Goal: Task Accomplishment & Management: Manage account settings

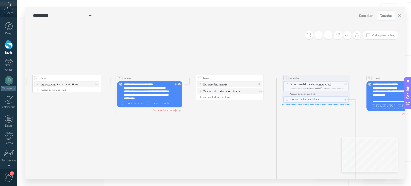
click at [85, 29] on icon at bounding box center [411, 170] width 1169 height 362
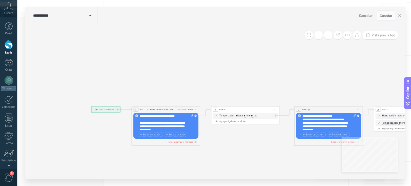
drag, startPoint x: 128, startPoint y: 40, endPoint x: 316, endPoint y: 81, distance: 191.9
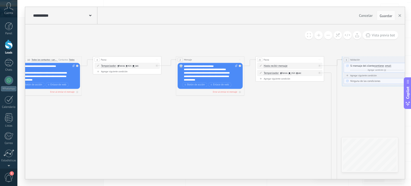
drag, startPoint x: 212, startPoint y: 74, endPoint x: 85, endPoint y: 28, distance: 135.5
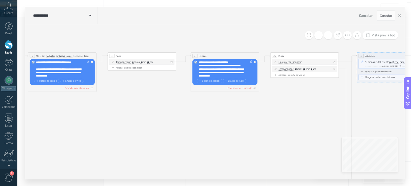
drag, startPoint x: 135, startPoint y: 100, endPoint x: 149, endPoint y: 96, distance: 15.2
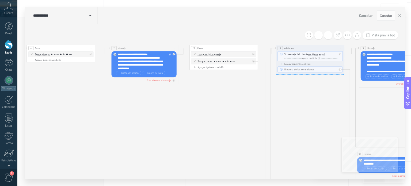
drag, startPoint x: 312, startPoint y: 98, endPoint x: 231, endPoint y: 90, distance: 81.2
click at [231, 90] on icon at bounding box center [405, 140] width 1169 height 362
click at [292, 63] on div "Agregar siguiente condición" at bounding box center [310, 63] width 65 height 3
click at [324, 65] on span "números" at bounding box center [324, 65] width 10 height 3
click at [324, 65] on button "números" at bounding box center [338, 65] width 43 height 6
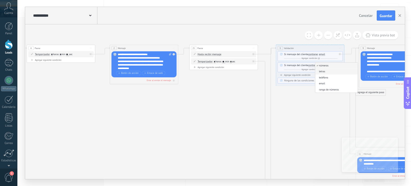
click at [335, 69] on li "letras" at bounding box center [336, 72] width 43 height 6
click at [336, 65] on icon at bounding box center [336, 65] width 2 height 0
click at [337, 70] on icon at bounding box center [338, 70] width 2 height 2
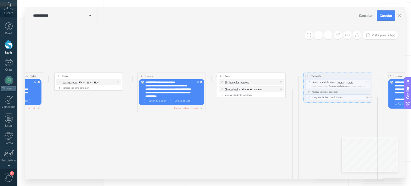
drag, startPoint x: 147, startPoint y: 104, endPoint x: 175, endPoint y: 131, distance: 39.4
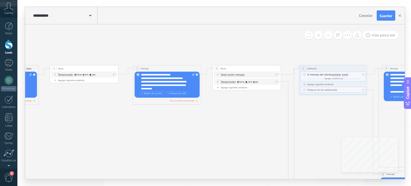
drag, startPoint x: 176, startPoint y: 155, endPoint x: 169, endPoint y: 145, distance: 12.0
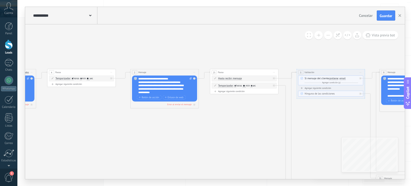
drag, startPoint x: 232, startPoint y: 109, endPoint x: 214, endPoint y: 120, distance: 21.2
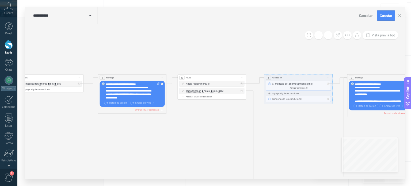
drag, startPoint x: 214, startPoint y: 119, endPoint x: 189, endPoint y: 120, distance: 24.1
click at [189, 120] on icon at bounding box center [393, 170] width 1169 height 362
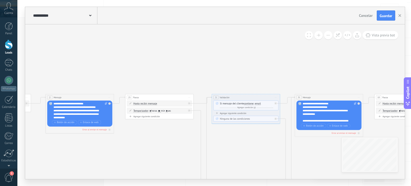
drag, startPoint x: 244, startPoint y: 108, endPoint x: 191, endPoint y: 127, distance: 56.0
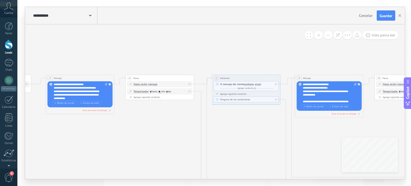
drag, startPoint x: 185, startPoint y: 157, endPoint x: 185, endPoint y: 138, distance: 19.3
click at [185, 138] on icon at bounding box center [341, 170] width 1169 height 362
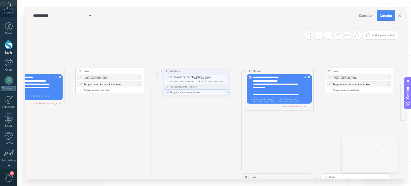
drag, startPoint x: 237, startPoint y: 125, endPoint x: 185, endPoint y: 109, distance: 53.8
click at [186, 117] on icon at bounding box center [291, 163] width 1169 height 362
click at [179, 88] on div "Agregar siguiente condición Ninguna de las condiciones" at bounding box center [195, 90] width 65 height 10
click at [196, 87] on div "Agregar siguiente condición" at bounding box center [195, 86] width 65 height 3
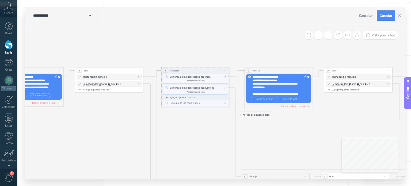
click at [213, 88] on span "números" at bounding box center [209, 88] width 10 height 3
click at [213, 88] on button "números" at bounding box center [224, 88] width 43 height 6
click at [215, 96] on li "letras" at bounding box center [222, 94] width 43 height 6
click at [221, 89] on div "Borrar" at bounding box center [222, 87] width 4 height 5
click at [224, 93] on icon at bounding box center [223, 93] width 2 height 2
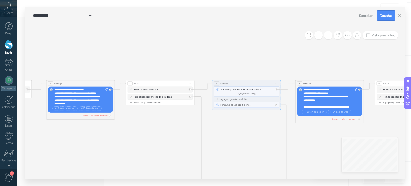
drag, startPoint x: 101, startPoint y: 130, endPoint x: 166, endPoint y: 147, distance: 67.1
click at [166, 147] on icon at bounding box center [342, 161] width 1169 height 333
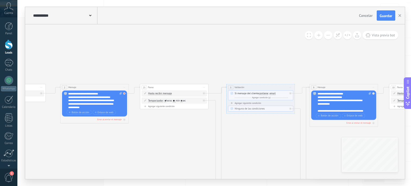
click at [125, 94] on div at bounding box center [125, 92] width 4 height 4
click at [152, 116] on div "Agrega el siguiente paso" at bounding box center [155, 114] width 30 height 6
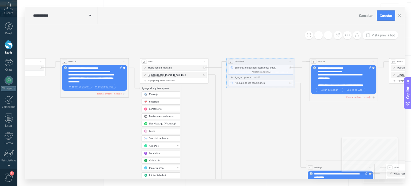
click at [174, 152] on div "Condición" at bounding box center [163, 153] width 29 height 3
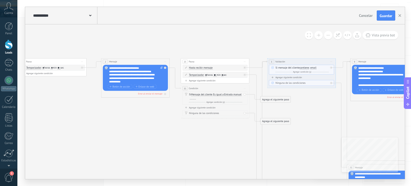
click at [218, 95] on span "Es igual a" at bounding box center [218, 94] width 11 height 3
click at [218, 95] on button "Es igual a" at bounding box center [232, 95] width 43 height 6
click at [223, 107] on span "Contiene" at bounding box center [229, 106] width 41 height 3
click at [192, 96] on div "Si Mensaje del cliente Mensaje del cliente Emoción de la conversación Comentari…" at bounding box center [215, 96] width 53 height 7
click at [192, 97] on div at bounding box center [193, 98] width 6 height 3
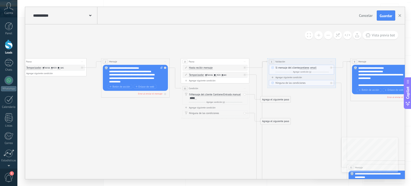
click at [222, 129] on icon at bounding box center [397, 154] width 1169 height 362
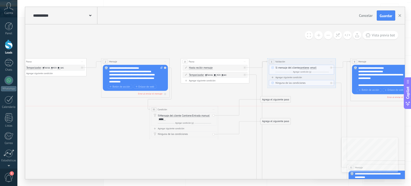
drag, startPoint x: 217, startPoint y: 89, endPoint x: 185, endPoint y: 110, distance: 37.6
click at [185, 110] on div "35 Condición ********* Iniciar vista previa aquí Cambiar nombre Duplicar [GEOGR…" at bounding box center [184, 109] width 68 height 6
drag, startPoint x: 267, startPoint y: 122, endPoint x: 207, endPoint y: 74, distance: 77.5
click at [167, 68] on div at bounding box center [166, 67] width 4 height 4
drag, startPoint x: 186, startPoint y: 89, endPoint x: 193, endPoint y: 76, distance: 14.1
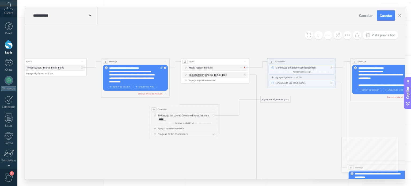
click at [246, 67] on div at bounding box center [246, 67] width 4 height 4
drag, startPoint x: 279, startPoint y: 101, endPoint x: 185, endPoint y: 152, distance: 106.7
click at [185, 153] on div "Agrega el siguiente paso" at bounding box center [183, 153] width 30 height 6
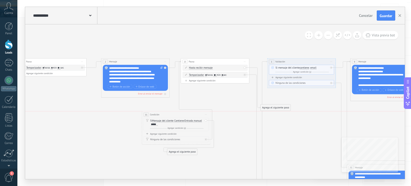
drag, startPoint x: 187, startPoint y: 109, endPoint x: 180, endPoint y: 116, distance: 10.2
click at [180, 116] on div "35 Condición ********* Iniciar vista previa aquí Cambiar nombre Duplicar [GEOGR…" at bounding box center [176, 114] width 68 height 6
click at [206, 140] on div at bounding box center [206, 139] width 2 height 2
drag, startPoint x: 191, startPoint y: 115, endPoint x: 177, endPoint y: 115, distance: 14.5
click at [177, 115] on div "35 Condición ********* Iniciar vista previa aquí Cambiar nombre Duplicar [GEOGR…" at bounding box center [161, 114] width 68 height 6
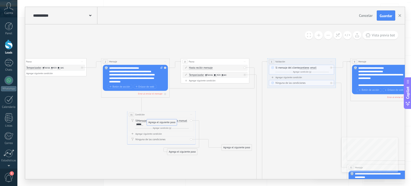
drag, startPoint x: 285, startPoint y: 107, endPoint x: 171, endPoint y: 122, distance: 114.7
drag, startPoint x: 177, startPoint y: 125, endPoint x: 212, endPoint y: 118, distance: 36.2
drag, startPoint x: 162, startPoint y: 116, endPoint x: 174, endPoint y: 111, distance: 13.0
click at [174, 111] on div "35 Condición ********* Iniciar vista previa aquí Cambiar nombre Duplicar [GEOGR…" at bounding box center [173, 111] width 68 height 6
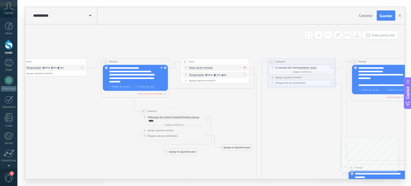
click at [244, 67] on div at bounding box center [245, 68] width 2 height 2
drag, startPoint x: 280, startPoint y: 93, endPoint x: 202, endPoint y: 133, distance: 87.9
drag, startPoint x: 244, startPoint y: 149, endPoint x: 294, endPoint y: 78, distance: 87.0
click at [188, 151] on div "Agrega el siguiente paso" at bounding box center [182, 152] width 30 height 6
click at [186, 158] on div "Mensaje" at bounding box center [190, 157] width 29 height 3
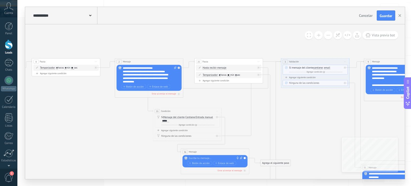
click at [200, 158] on div at bounding box center [214, 158] width 51 height 3
click at [283, 164] on div "Agrega el siguiente paso" at bounding box center [276, 163] width 30 height 6
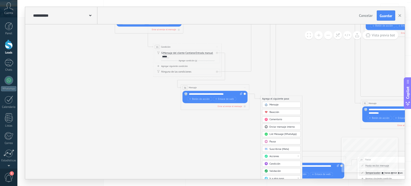
click at [204, 95] on div "**********" at bounding box center [216, 93] width 54 height 3
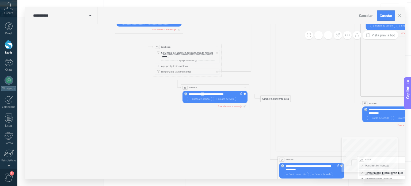
click at [204, 95] on div "**********" at bounding box center [216, 93] width 54 height 3
click at [280, 99] on div "Agrega el siguiente paso" at bounding box center [276, 99] width 30 height 6
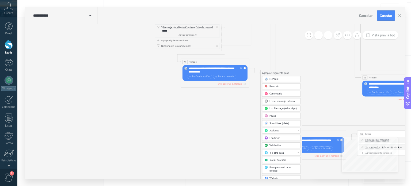
click at [279, 138] on span "Condición" at bounding box center [275, 137] width 11 height 3
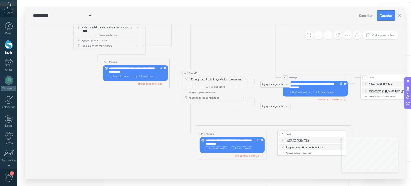
click at [245, 73] on span "Iniciar vista previa aquí Cambiar nombre Duplicar [GEOGRAPHIC_DATA]" at bounding box center [244, 73] width 5 height 5
click at [255, 96] on div "Borrar" at bounding box center [261, 96] width 34 height 6
click at [197, 71] on div "Agrega el siguiente paso" at bounding box center [196, 73] width 30 height 6
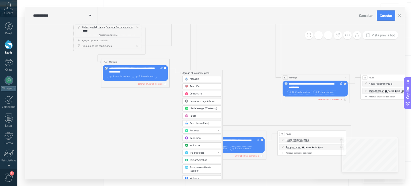
click at [201, 131] on div "Acciones" at bounding box center [204, 130] width 29 height 3
click at [206, 147] on div "Cambiar etapa del lead" at bounding box center [202, 148] width 38 height 6
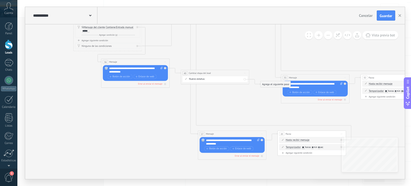
click at [0, 0] on div "Pendiente de información Incompleto Información enviada Alumnos SIN RESPUESTA L…" at bounding box center [0, 0] width 0 height 0
click at [0, 0] on label "Alumnos" at bounding box center [0, 0] width 0 height 0
click at [274, 86] on div "Agrega el siguiente paso" at bounding box center [276, 84] width 30 height 6
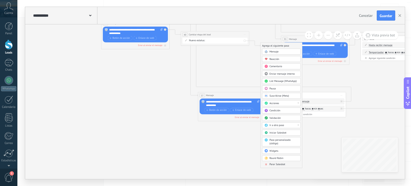
click at [274, 164] on span "Parar Salesbot" at bounding box center [278, 164] width 16 height 3
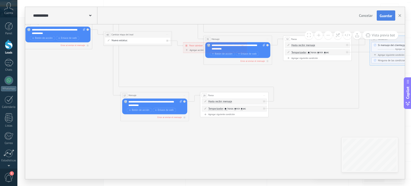
click at [381, 13] on button "Guardar" at bounding box center [386, 15] width 18 height 10
click at [338, 37] on button at bounding box center [338, 35] width 8 height 8
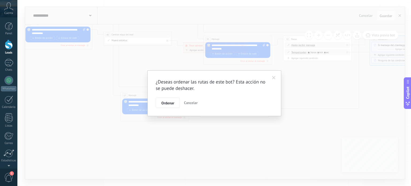
click at [167, 102] on span "Ordenar" at bounding box center [167, 103] width 13 height 4
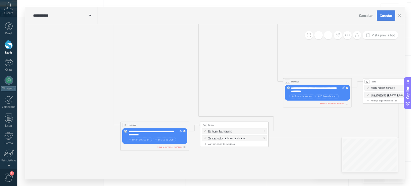
click at [385, 18] on span "Guardar" at bounding box center [386, 16] width 13 height 4
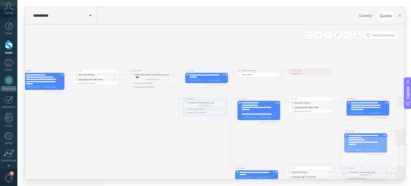
drag, startPoint x: 117, startPoint y: 149, endPoint x: 111, endPoint y: 125, distance: 24.4
click at [111, 126] on icon at bounding box center [240, 140] width 819 height 257
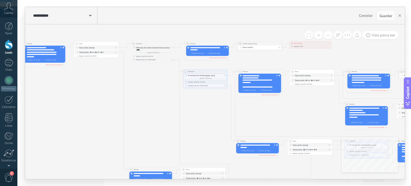
drag, startPoint x: 255, startPoint y: 146, endPoint x: 256, endPoint y: 120, distance: 26.8
click at [256, 120] on icon at bounding box center [241, 113] width 819 height 257
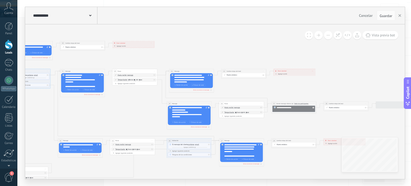
drag, startPoint x: 313, startPoint y: 111, endPoint x: 137, endPoint y: 110, distance: 175.6
click at [137, 110] on icon at bounding box center [64, 113] width 819 height 257
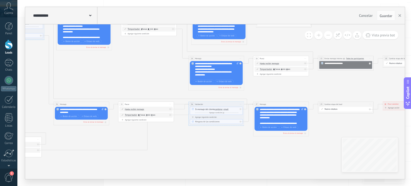
drag, startPoint x: 297, startPoint y: 98, endPoint x: 350, endPoint y: 51, distance: 70.7
click at [350, 51] on icon at bounding box center [62, 70] width 1014 height 318
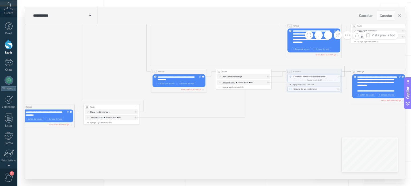
drag, startPoint x: 110, startPoint y: 173, endPoint x: 208, endPoint y: 140, distance: 102.9
click at [208, 140] on icon at bounding box center [159, 38] width 1014 height 318
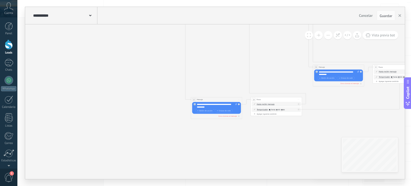
drag, startPoint x: 87, startPoint y: 142, endPoint x: 254, endPoint y: 132, distance: 166.8
click at [254, 132] on icon at bounding box center [320, 36] width 936 height 294
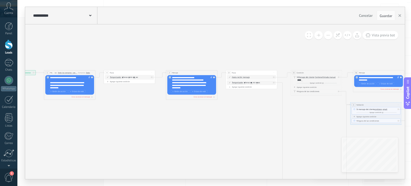
drag, startPoint x: 166, startPoint y: 132, endPoint x: 263, endPoint y: 133, distance: 97.2
click at [263, 133] on icon at bounding box center [418, 153] width 936 height 294
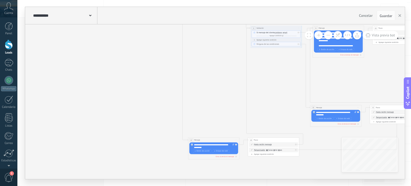
drag, startPoint x: 170, startPoint y: 141, endPoint x: 70, endPoint y: 64, distance: 126.2
click at [70, 64] on icon at bounding box center [318, 76] width 936 height 294
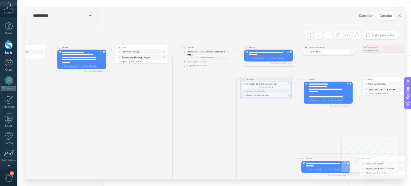
drag, startPoint x: 217, startPoint y: 102, endPoint x: 202, endPoint y: 118, distance: 22.1
click at [202, 118] on icon at bounding box center [307, 127] width 936 height 294
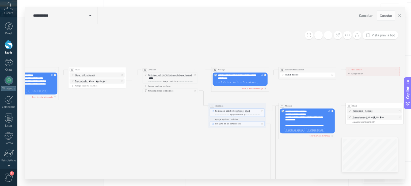
drag, startPoint x: 194, startPoint y: 114, endPoint x: 163, endPoint y: 142, distance: 41.9
click at [163, 142] on icon at bounding box center [284, 160] width 1053 height 331
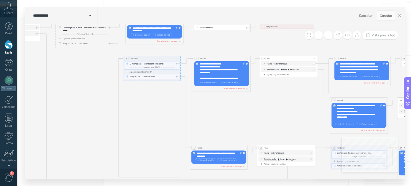
drag, startPoint x: 257, startPoint y: 154, endPoint x: 170, endPoint y: 107, distance: 98.6
click at [171, 107] on icon at bounding box center [198, 113] width 1053 height 331
click at [170, 107] on icon at bounding box center [198, 113] width 1053 height 331
click at [177, 64] on div at bounding box center [177, 62] width 3 height 3
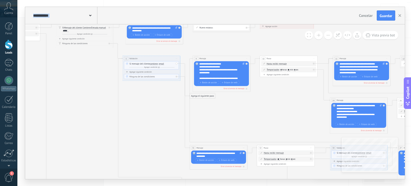
click at [202, 96] on div "Agrega el siguiente paso" at bounding box center [202, 96] width 25 height 5
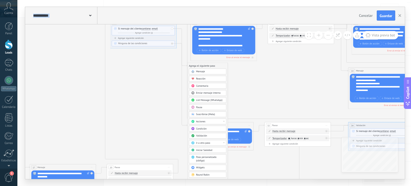
click at [214, 122] on div "Acciones" at bounding box center [210, 121] width 28 height 3
click at [215, 135] on div "Establecer campo" at bounding box center [207, 134] width 37 height 6
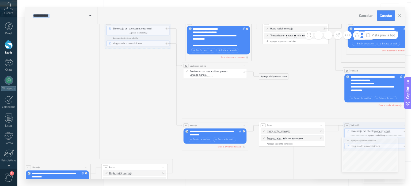
click at [226, 71] on span "Presupuesto" at bounding box center [220, 71] width 13 height 3
click at [226, 71] on button "Presupuesto" at bounding box center [233, 72] width 41 height 6
click at [272, 95] on icon at bounding box center [191, 85] width 1209 height 380
drag, startPoint x: 275, startPoint y: 75, endPoint x: 231, endPoint y: 44, distance: 53.2
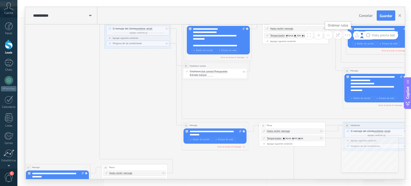
click at [338, 38] on button at bounding box center [338, 35] width 8 height 8
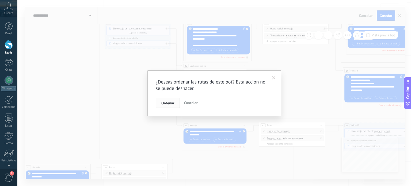
click at [172, 103] on span "Ordenar" at bounding box center [167, 103] width 13 height 4
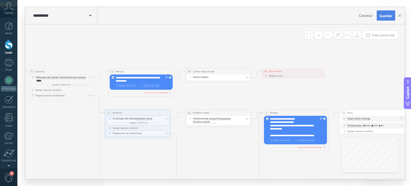
click at [385, 19] on button "Guardar" at bounding box center [386, 15] width 18 height 10
click at [221, 118] on span "Presupuesto" at bounding box center [224, 118] width 13 height 3
click at [221, 118] on button "Presupuesto" at bounding box center [236, 119] width 41 height 6
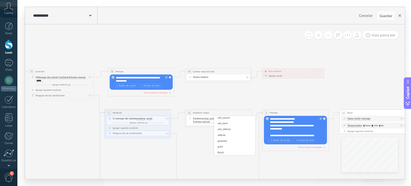
click at [400, 15] on button "button" at bounding box center [400, 15] width 8 height 10
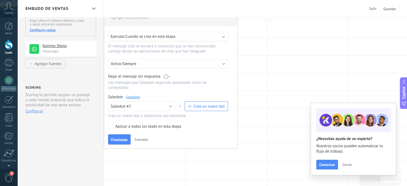
click at [132, 95] on link "Gestionar" at bounding box center [133, 97] width 14 height 5
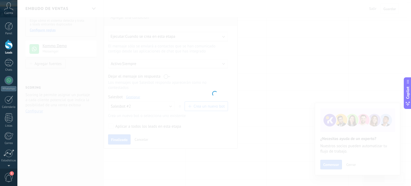
type input "**********"
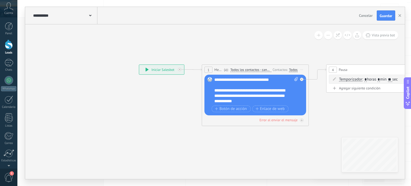
click at [92, 16] on div "**********" at bounding box center [65, 15] width 66 height 17
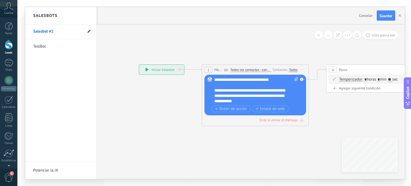
click at [89, 32] on use at bounding box center [89, 31] width 3 height 3
click at [52, 31] on input "**********" at bounding box center [52, 32] width 38 height 9
type input "**********"
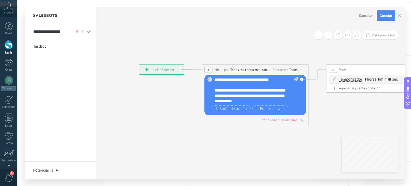
click at [89, 34] on span at bounding box center [89, 31] width 6 height 7
type input "**********"
click at [384, 16] on div at bounding box center [215, 93] width 380 height 172
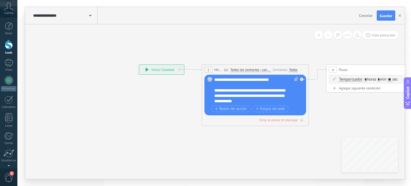
click at [384, 16] on span "Guardar" at bounding box center [386, 16] width 13 height 4
click at [399, 15] on icon "button" at bounding box center [400, 15] width 3 height 3
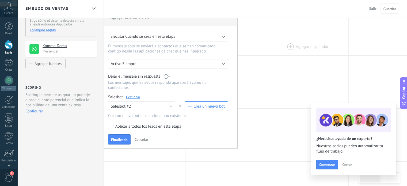
click at [288, 40] on div at bounding box center [307, 46] width 81 height 17
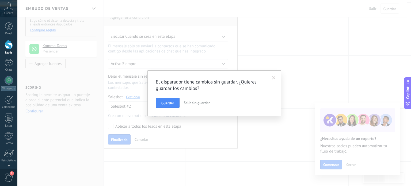
click at [276, 78] on span at bounding box center [274, 77] width 9 height 9
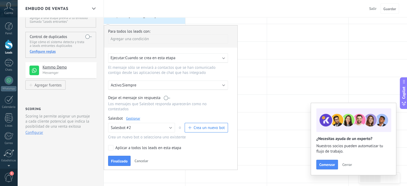
scroll to position [54, 0]
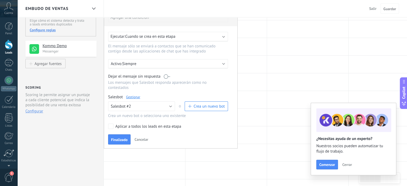
click at [148, 124] on div "Aplicar a todos los leads en esta etapa" at bounding box center [148, 126] width 66 height 5
click at [125, 134] on button "Finalizado" at bounding box center [119, 139] width 22 height 10
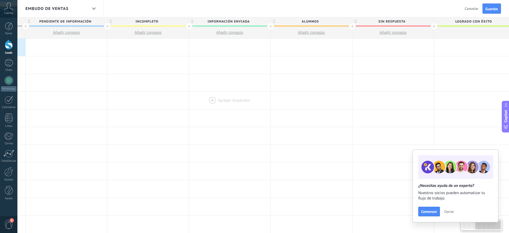
scroll to position [0, 248]
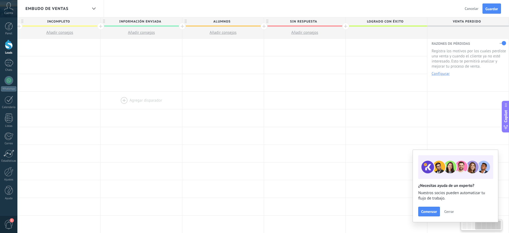
drag, startPoint x: 428, startPoint y: 65, endPoint x: 176, endPoint y: 92, distance: 253.3
click at [176, 92] on div "**********" at bounding box center [182, 224] width 653 height 371
click at [324, 43] on div at bounding box center [304, 47] width 81 height 17
click at [298, 46] on div at bounding box center [304, 47] width 81 height 17
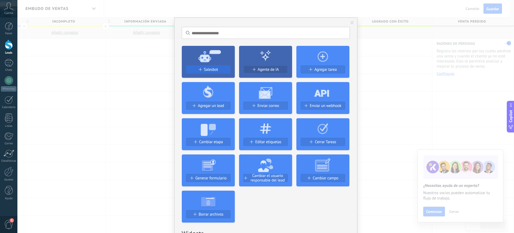
click at [215, 70] on span "Salesbot" at bounding box center [211, 69] width 14 height 5
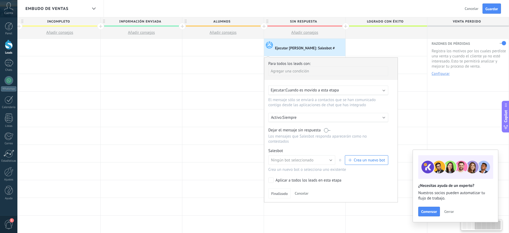
scroll to position [0, 243]
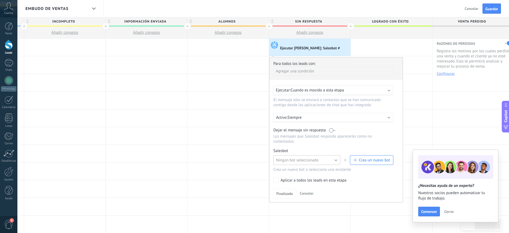
click at [295, 159] on span "Ningún bot seleccionado" at bounding box center [297, 159] width 43 height 5
click at [297, 168] on span "Bot de bienvenida" at bounding box center [304, 168] width 68 height 5
click at [365, 90] on div "Ejecutar: Cuando es movido a esta etapa" at bounding box center [331, 90] width 111 height 5
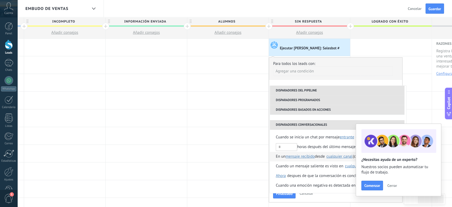
scroll to position [126, 0]
click at [392, 186] on button "Cerrar" at bounding box center [392, 185] width 14 height 8
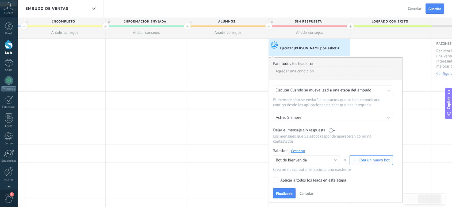
click at [337, 91] on span "Cuando se mueve lead a una etapa del embudo" at bounding box center [330, 90] width 81 height 5
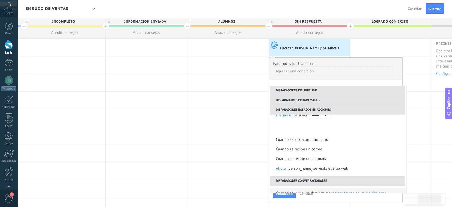
scroll to position [119, 0]
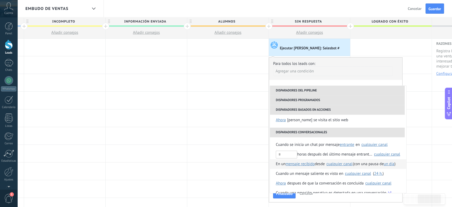
click at [392, 164] on span "un día" at bounding box center [389, 163] width 11 height 5
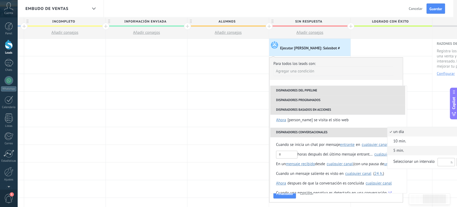
click at [404, 150] on span "5 min." at bounding box center [430, 150] width 87 height 5
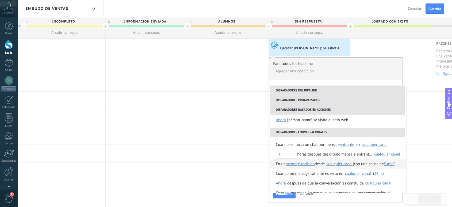
click at [278, 164] on span "En un" at bounding box center [281, 164] width 10 height 10
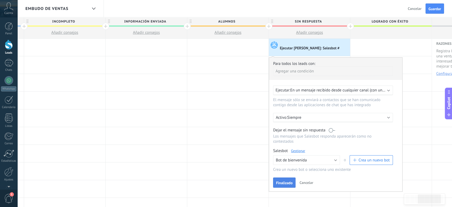
click at [294, 177] on button "Finalizado" at bounding box center [284, 182] width 22 height 10
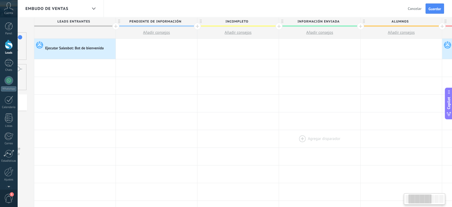
drag, startPoint x: 107, startPoint y: 112, endPoint x: 282, endPoint y: 131, distance: 176.1
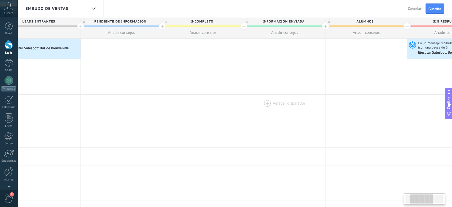
scroll to position [0, 99]
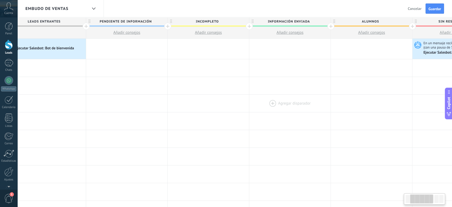
drag, startPoint x: 304, startPoint y: 73, endPoint x: 275, endPoint y: 96, distance: 37.6
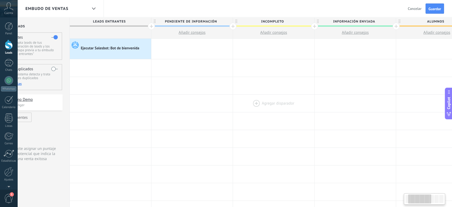
scroll to position [0, 34]
drag, startPoint x: 197, startPoint y: 107, endPoint x: 262, endPoint y: 109, distance: 65.4
click at [262, 109] on div at bounding box center [273, 102] width 81 height 17
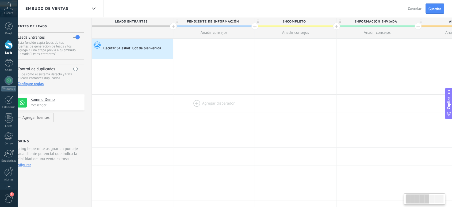
scroll to position [0, 0]
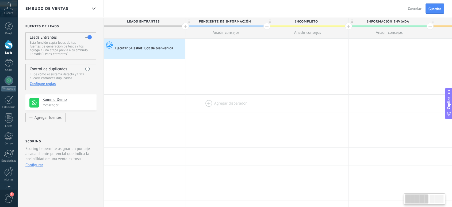
drag, startPoint x: 147, startPoint y: 99, endPoint x: 233, endPoint y: 98, distance: 85.1
click at [233, 98] on div "Agregar disparador [PERSON_NAME] disparador [PERSON_NAME] disparador [PERSON_NA…" at bounding box center [430, 103] width 653 height 18
click at [411, 11] on button "Guardar" at bounding box center [435, 8] width 18 height 10
click at [8, 65] on div at bounding box center [9, 63] width 9 height 8
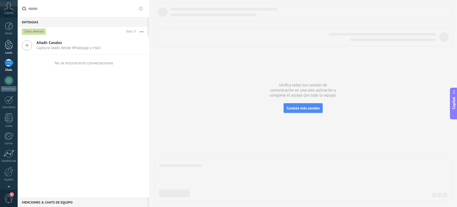
click at [11, 53] on div "Leads" at bounding box center [9, 52] width 16 height 3
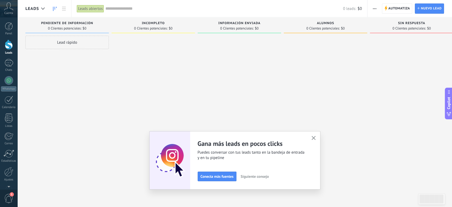
click at [71, 41] on div "Lead rápido" at bounding box center [67, 42] width 84 height 13
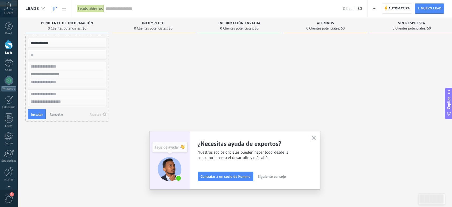
type input "**********"
click at [30, 112] on button "Instalar" at bounding box center [37, 114] width 18 height 10
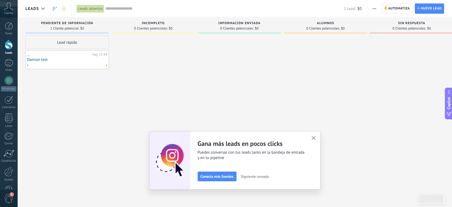
click at [403, 12] on span "Automatiza" at bounding box center [399, 9] width 22 height 10
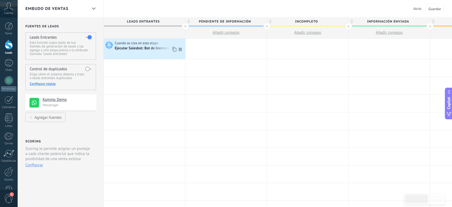
click at [161, 45] on div "Ejecutar Salesbot: Bot de bienvenida" at bounding box center [149, 47] width 69 height 5
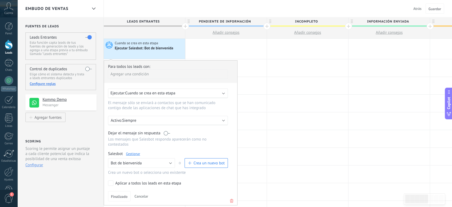
click at [136, 151] on link "Gestionar" at bounding box center [133, 153] width 14 height 5
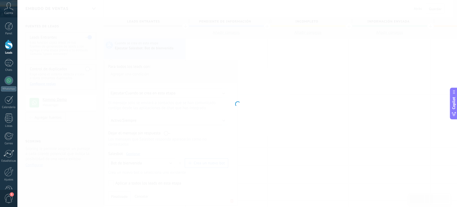
type input "**********"
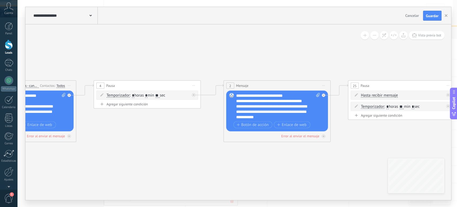
drag, startPoint x: 345, startPoint y: 136, endPoint x: 111, endPoint y: 151, distance: 234.4
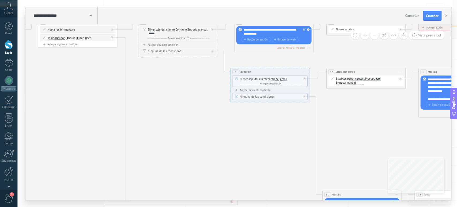
drag, startPoint x: 400, startPoint y: 134, endPoint x: 81, endPoint y: 50, distance: 329.6
click at [78, 58] on icon at bounding box center [380, 137] width 1536 height 435
click at [371, 79] on span "Presupuesto" at bounding box center [373, 78] width 16 height 3
click at [371, 79] on button "Presupuesto" at bounding box center [388, 78] width 50 height 7
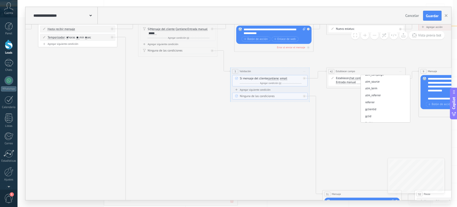
scroll to position [49, 0]
click at [415, 15] on span "Cancelar" at bounding box center [412, 15] width 14 height 5
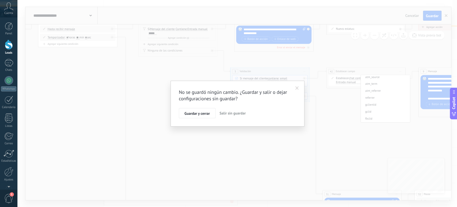
click at [225, 113] on span "Salir sin guardar" at bounding box center [232, 113] width 26 height 5
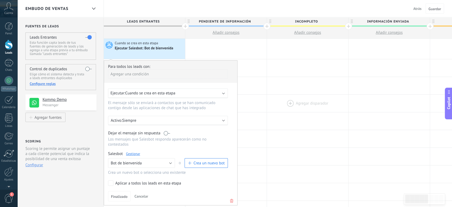
click at [272, 101] on div at bounding box center [307, 102] width 81 height 17
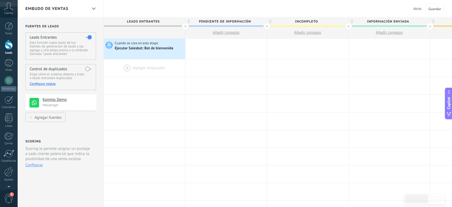
click at [148, 64] on div at bounding box center [144, 67] width 81 height 17
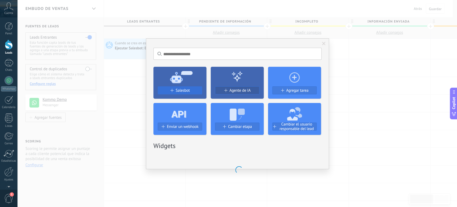
click at [179, 91] on span "Salesbot" at bounding box center [183, 90] width 14 height 5
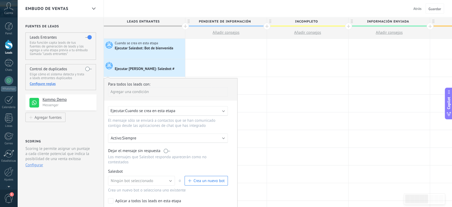
click at [192, 178] on span "Crea un nuevo bot" at bounding box center [206, 180] width 37 height 5
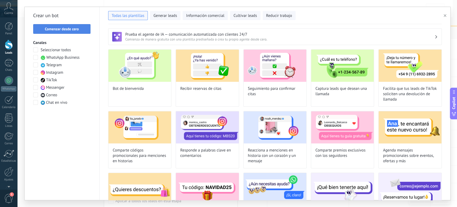
click at [83, 25] on button "Comenzar desde cero" at bounding box center [61, 29] width 57 height 10
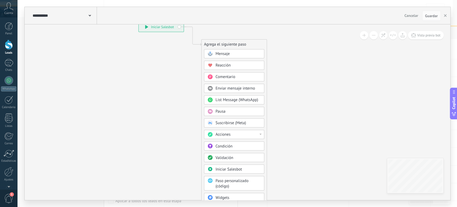
click at [230, 132] on div "Acciones" at bounding box center [237, 134] width 45 height 5
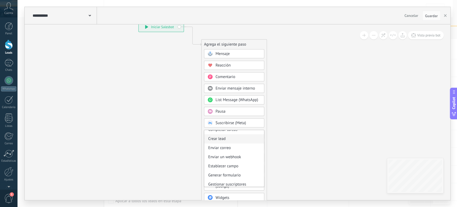
click at [251, 166] on div "Establecer campo" at bounding box center [234, 166] width 60 height 9
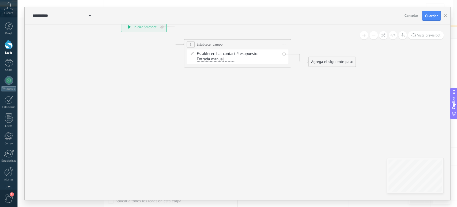
click at [245, 55] on span "Presupuesto" at bounding box center [246, 54] width 21 height 4
click at [245, 55] on button "Presupuesto" at bounding box center [267, 54] width 67 height 10
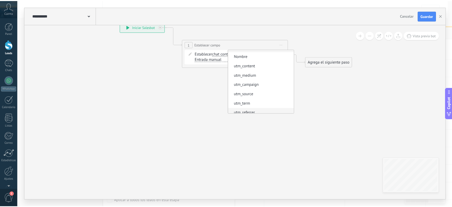
scroll to position [0, 0]
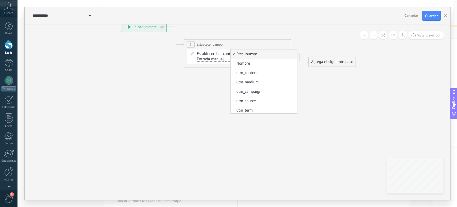
click at [408, 93] on icon at bounding box center [229, 44] width 484 height 313
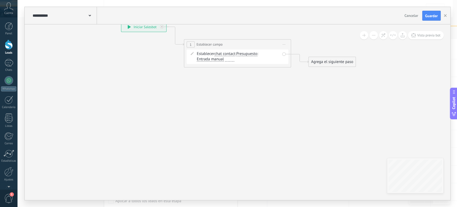
click at [405, 16] on span "Cancelar" at bounding box center [411, 15] width 14 height 5
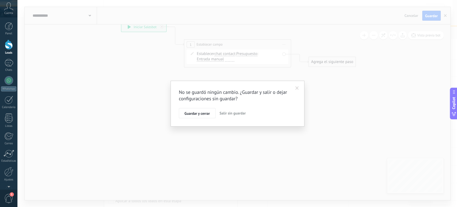
click at [232, 115] on span "Salir sin guardar" at bounding box center [232, 113] width 26 height 5
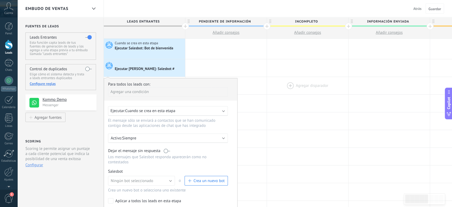
click at [320, 87] on div at bounding box center [307, 85] width 81 height 17
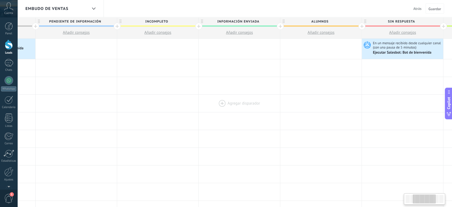
scroll to position [0, 151]
drag, startPoint x: 348, startPoint y: 70, endPoint x: 198, endPoint y: 104, distance: 154.2
click at [239, 47] on div at bounding box center [238, 49] width 81 height 20
click at [239, 50] on div at bounding box center [238, 49] width 81 height 20
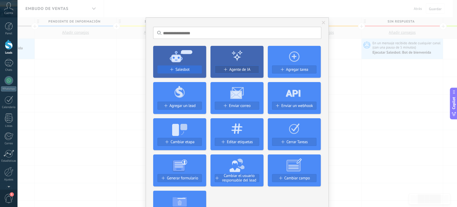
click at [162, 72] on button "Salesbot" at bounding box center [179, 69] width 44 height 8
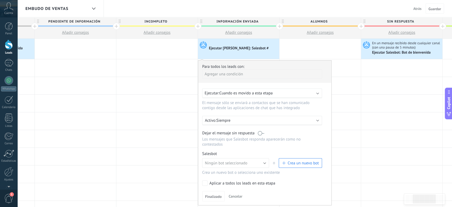
click at [298, 160] on span "Crea un nuevo bot" at bounding box center [303, 162] width 31 height 5
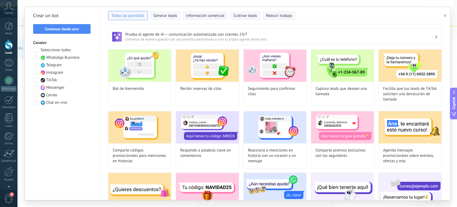
click at [58, 58] on span "WhatsApp Business" at bounding box center [62, 57] width 33 height 5
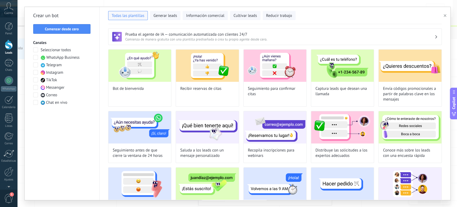
click at [54, 74] on span "Instagram" at bounding box center [54, 72] width 17 height 5
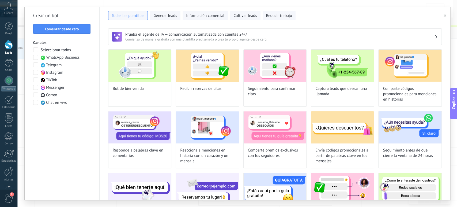
click at [52, 81] on span "TikTok" at bounding box center [51, 79] width 11 height 5
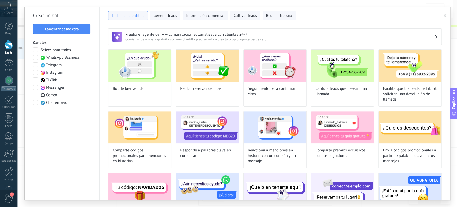
click at [51, 89] on span "Messenger" at bounding box center [55, 87] width 18 height 5
click at [78, 29] on span "Comenzar desde cero" at bounding box center [62, 29] width 34 height 4
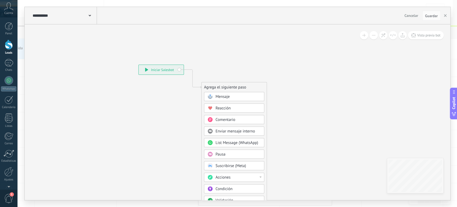
click at [90, 13] on span at bounding box center [90, 15] width 2 height 5
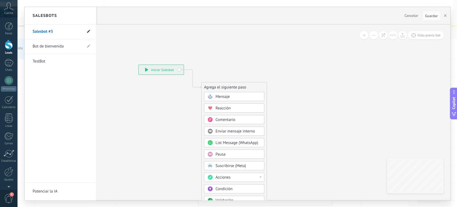
click at [87, 32] on icon at bounding box center [88, 31] width 3 height 3
click at [63, 33] on input "**********" at bounding box center [52, 32] width 38 height 9
type input "**********"
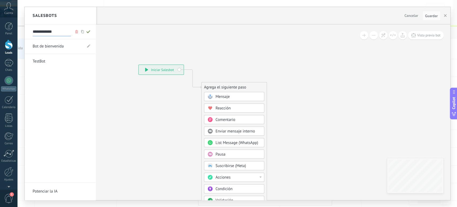
type input "**********"
click at [231, 100] on div at bounding box center [238, 103] width 426 height 193
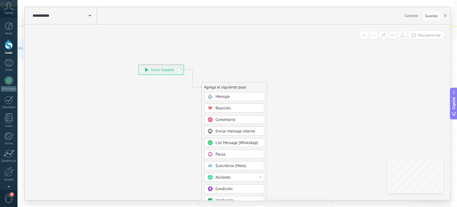
click at [233, 96] on div "Mensaje" at bounding box center [237, 96] width 45 height 5
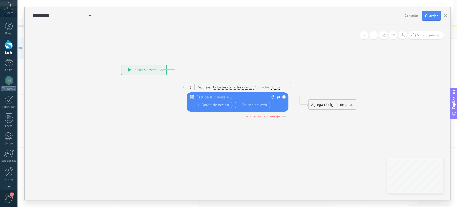
click at [227, 97] on div at bounding box center [235, 96] width 79 height 5
click at [413, 15] on span "Cancelar" at bounding box center [411, 15] width 14 height 5
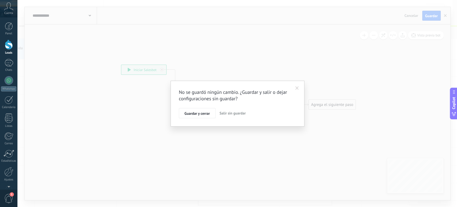
click at [243, 115] on span "Salir sin guardar" at bounding box center [232, 113] width 26 height 5
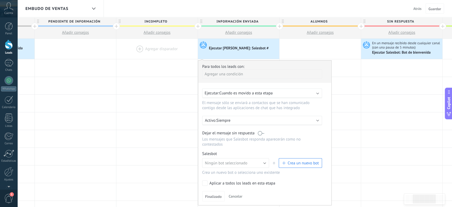
click at [184, 56] on div at bounding box center [156, 49] width 81 height 20
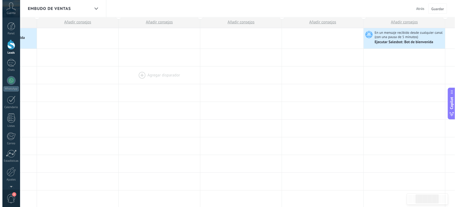
scroll to position [0, 0]
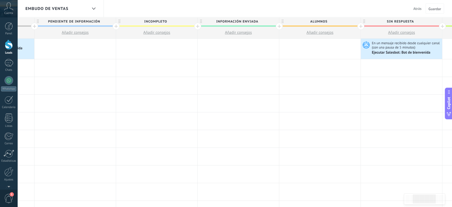
click at [421, 9] on span "Atrás" at bounding box center [418, 8] width 8 height 5
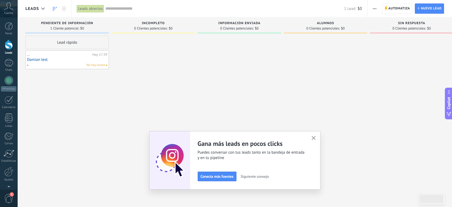
click at [316, 135] on button "button" at bounding box center [313, 137] width 7 height 7
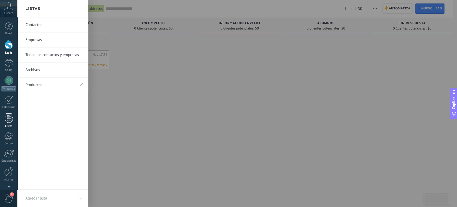
click at [12, 122] on div at bounding box center [9, 117] width 8 height 9
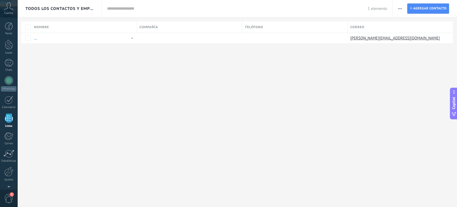
scroll to position [14, 0]
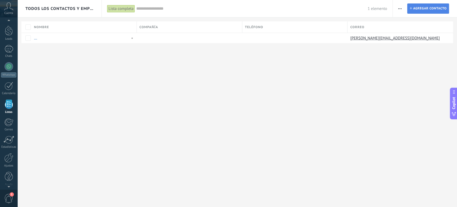
click at [428, 8] on span "Agregar contacto" at bounding box center [429, 9] width 33 height 10
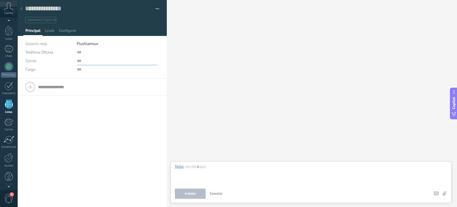
click at [78, 61] on input "text" at bounding box center [117, 60] width 80 height 9
click at [156, 9] on button "button" at bounding box center [155, 9] width 8 height 8
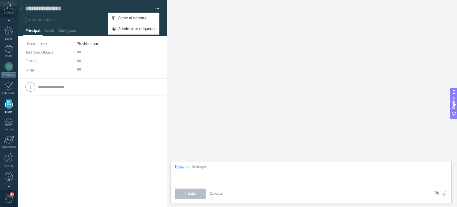
click at [250, 59] on div "Buscar Carga más Participantes:" at bounding box center [312, 103] width 290 height 207
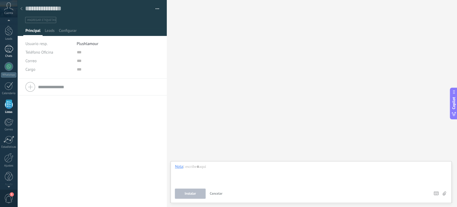
click at [14, 48] on link "Chats" at bounding box center [8, 51] width 17 height 13
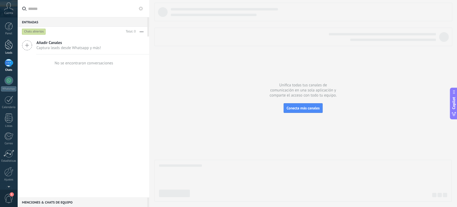
click at [9, 40] on div at bounding box center [9, 45] width 8 height 10
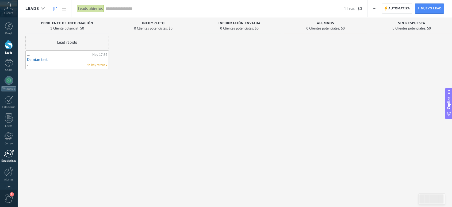
click at [12, 160] on div "Estadísticas" at bounding box center [9, 160] width 16 height 3
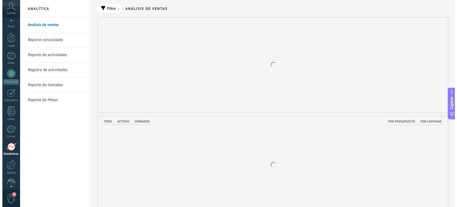
scroll to position [13, 0]
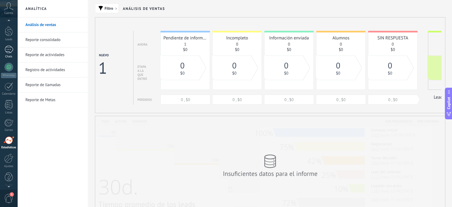
click at [5, 47] on div at bounding box center [9, 49] width 9 height 8
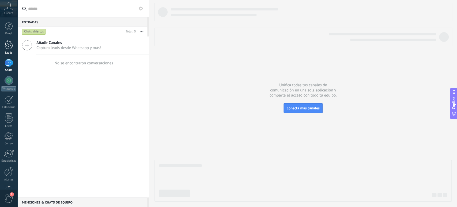
click at [9, 47] on div at bounding box center [9, 45] width 8 height 10
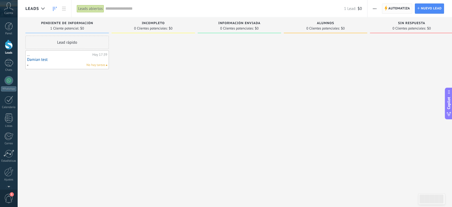
click at [402, 10] on span "Automatiza" at bounding box center [400, 9] width 22 height 10
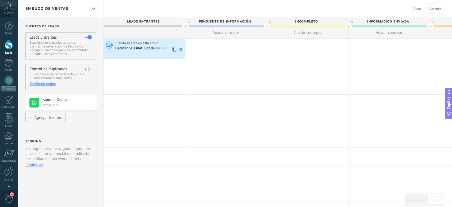
click at [130, 42] on span "Cuando se crea en esta etapa" at bounding box center [137, 43] width 44 height 5
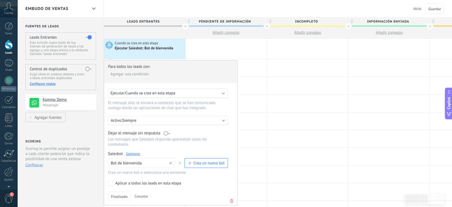
click at [133, 151] on link "Gestionar" at bounding box center [133, 153] width 14 height 5
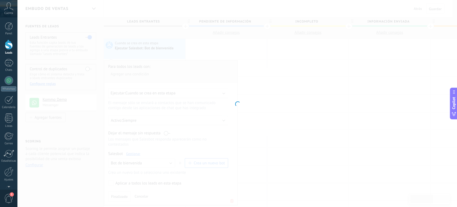
type input "**********"
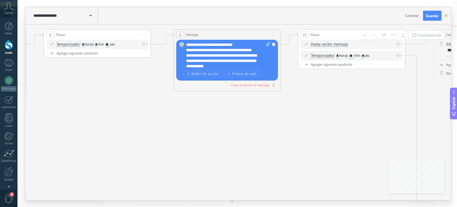
drag, startPoint x: 318, startPoint y: 136, endPoint x: 37, endPoint y: 97, distance: 283.7
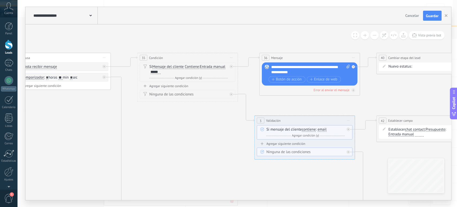
drag, startPoint x: 351, startPoint y: 108, endPoint x: 67, endPoint y: 142, distance: 285.7
click at [67, 142] on icon at bounding box center [444, 203] width 1951 height 552
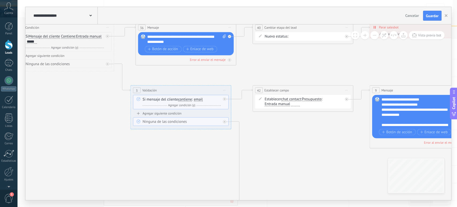
drag, startPoint x: 230, startPoint y: 154, endPoint x: 105, endPoint y: 122, distance: 129.4
click at [105, 123] on icon at bounding box center [320, 173] width 1951 height 552
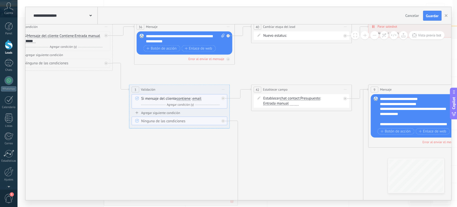
click at [306, 98] on span "Presupuesto" at bounding box center [310, 98] width 20 height 4
click at [306, 98] on button "Presupuesto" at bounding box center [329, 98] width 63 height 9
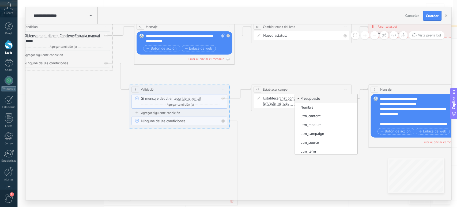
click at [288, 100] on span "chat contact chat contact all contacts main contact lead empresa conversation c…" at bounding box center [290, 98] width 20 height 5
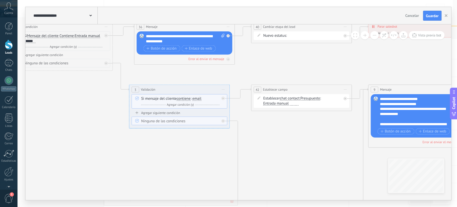
click at [289, 98] on span "chat contact" at bounding box center [290, 98] width 20 height 4
click at [289, 98] on button "chat contact" at bounding box center [308, 98] width 63 height 9
click at [302, 125] on span "lead" at bounding box center [304, 125] width 61 height 5
click at [296, 97] on span "Presupuesto" at bounding box center [297, 98] width 20 height 4
click at [296, 97] on button "Presupuesto" at bounding box center [316, 98] width 63 height 9
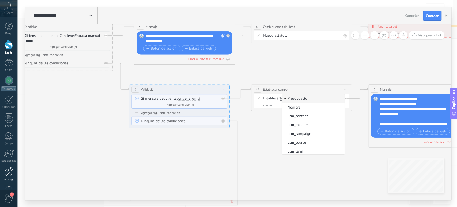
click at [11, 174] on div at bounding box center [8, 171] width 9 height 9
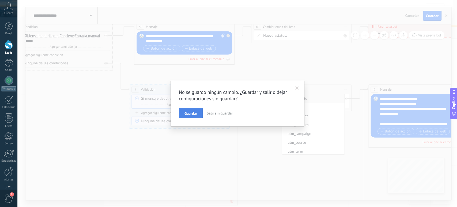
click at [182, 117] on button "Guardar" at bounding box center [191, 113] width 24 height 10
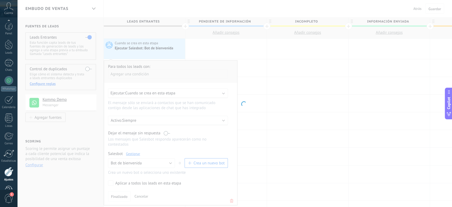
scroll to position [16, 0]
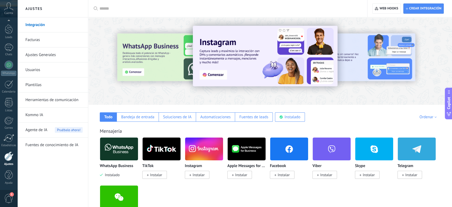
click at [69, 50] on link "Ajustes Generales" at bounding box center [53, 54] width 57 height 15
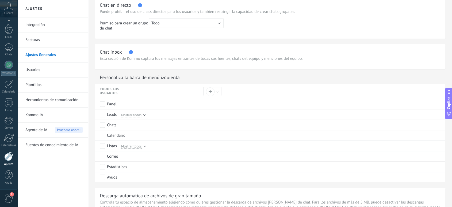
scroll to position [208, 0]
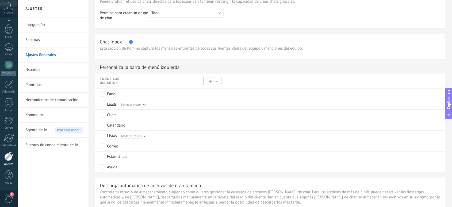
click at [217, 84] on button "+" at bounding box center [212, 81] width 18 height 9
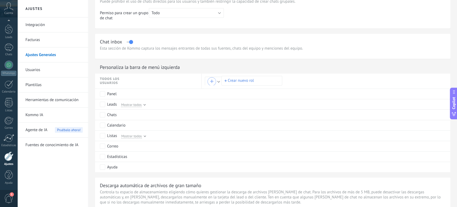
click at [207, 84] on div at bounding box center [228, 103] width 457 height 207
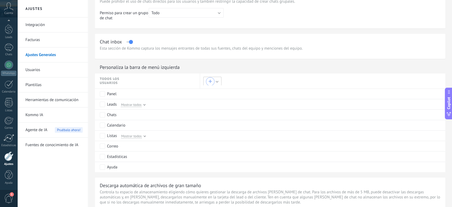
click at [207, 84] on div "+" at bounding box center [210, 81] width 9 height 9
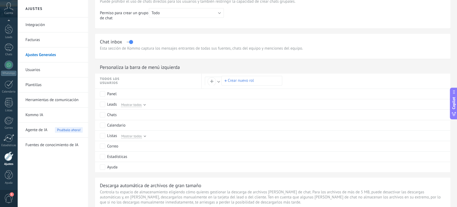
click at [201, 74] on div at bounding box center [228, 103] width 457 height 207
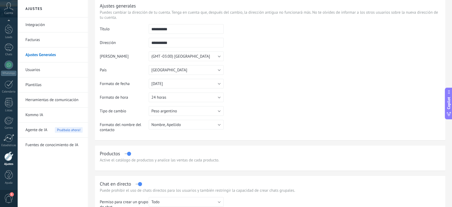
scroll to position [30, 0]
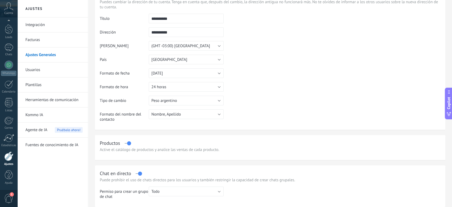
click at [123, 142] on div "Productos" at bounding box center [270, 143] width 341 height 6
click at [126, 143] on div "Productos" at bounding box center [270, 143] width 341 height 6
click at [128, 143] on label at bounding box center [128, 143] width 6 height 0
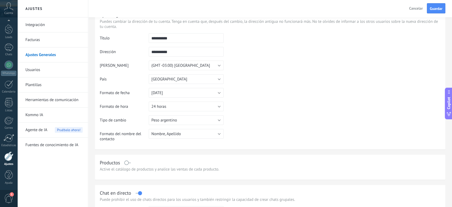
scroll to position [0, 0]
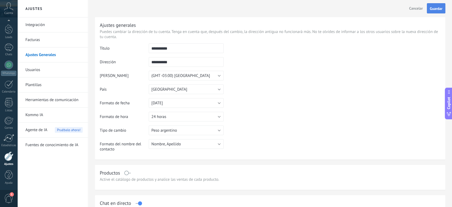
click at [441, 7] on span "Guardar" at bounding box center [436, 9] width 13 height 4
click at [60, 100] on link "Herramientas de comunicación" at bounding box center [53, 99] width 57 height 15
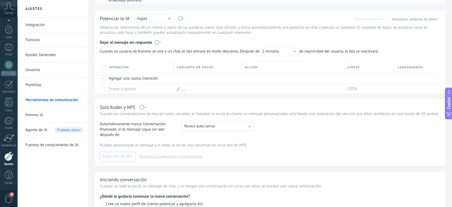
scroll to position [203, 0]
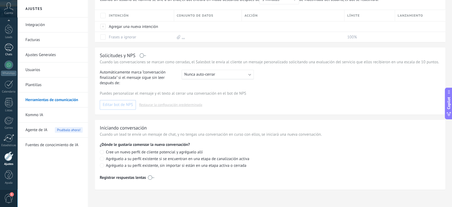
click at [7, 49] on div at bounding box center [9, 47] width 9 height 8
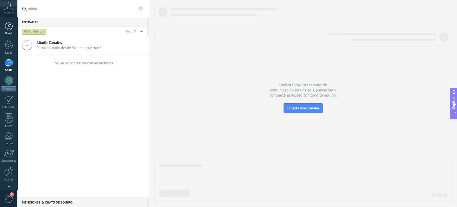
click at [5, 30] on div at bounding box center [9, 26] width 8 height 8
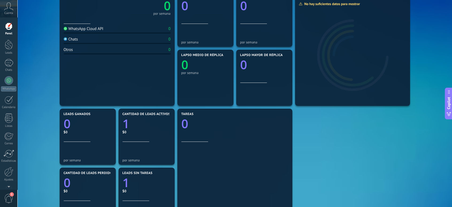
scroll to position [89, 0]
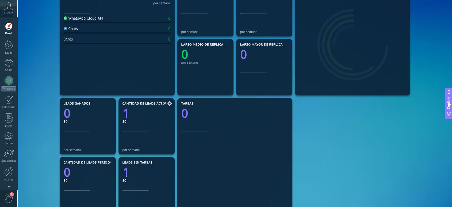
click at [170, 103] on icon at bounding box center [170, 103] width 4 height 4
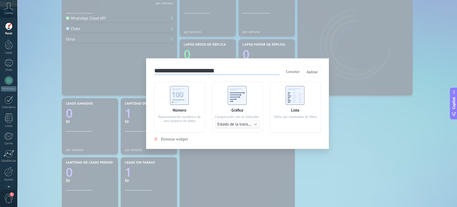
click at [162, 139] on span "Eliminar widget" at bounding box center [174, 138] width 27 height 5
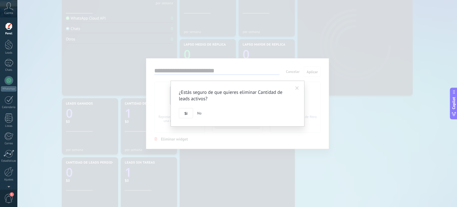
click at [180, 120] on div "¿Estás seguro de que quieres eliminar Cantidad de leads activos? Si No" at bounding box center [237, 104] width 134 height 46
click at [184, 115] on button "Si" at bounding box center [186, 113] width 14 height 10
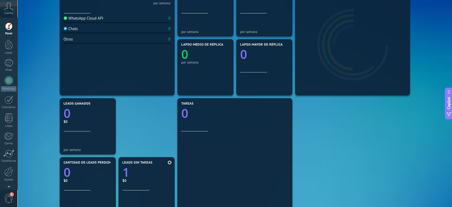
click at [171, 162] on icon at bounding box center [170, 162] width 4 height 4
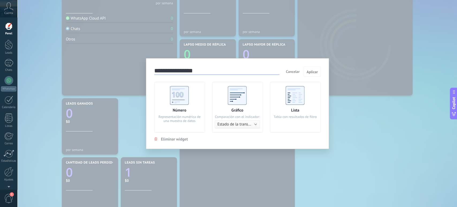
click at [183, 141] on span "Eliminar widget" at bounding box center [174, 138] width 27 height 5
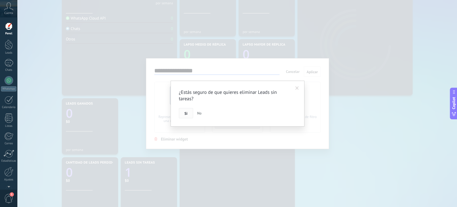
click at [187, 116] on button "Si" at bounding box center [186, 113] width 14 height 10
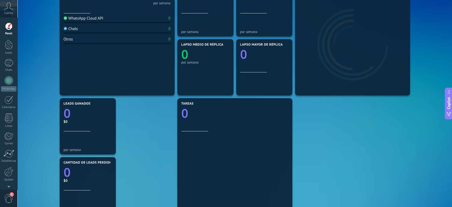
click at [0, 0] on span at bounding box center [0, 0] width 0 height 0
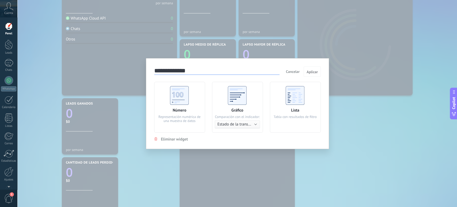
click at [178, 143] on div "**********" at bounding box center [237, 103] width 183 height 91
click at [180, 139] on span "Eliminar widget" at bounding box center [174, 138] width 27 height 5
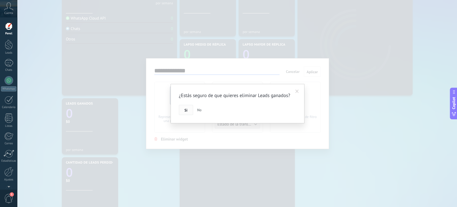
click at [187, 108] on span "Si" at bounding box center [185, 110] width 3 height 4
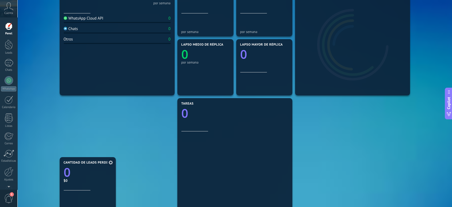
click at [114, 162] on span at bounding box center [110, 162] width 7 height 7
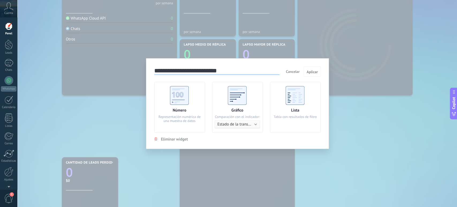
click at [181, 140] on span "Eliminar widget" at bounding box center [174, 138] width 27 height 5
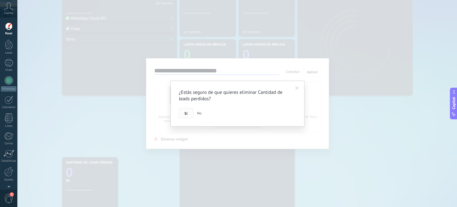
click at [185, 116] on button "Si" at bounding box center [186, 113] width 14 height 10
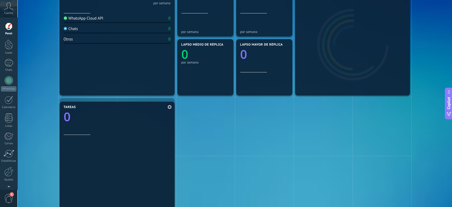
drag, startPoint x: 210, startPoint y: 127, endPoint x: 61, endPoint y: 131, distance: 149.4
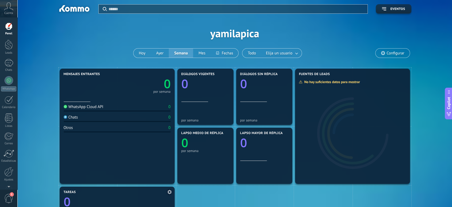
scroll to position [0, 0]
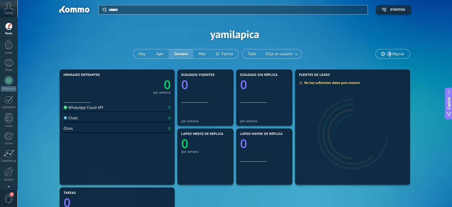
click at [390, 52] on span "Configurar" at bounding box center [396, 54] width 18 height 5
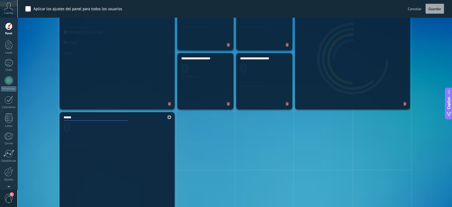
scroll to position [208, 0]
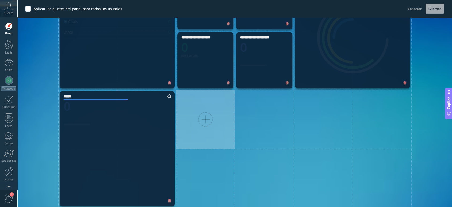
click at [207, 102] on div at bounding box center [205, 119] width 59 height 59
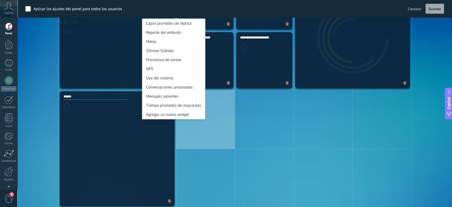
click at [181, 33] on div "Reporte del embudo" at bounding box center [173, 32] width 63 height 9
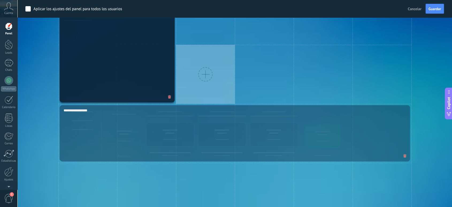
scroll to position [342, 0]
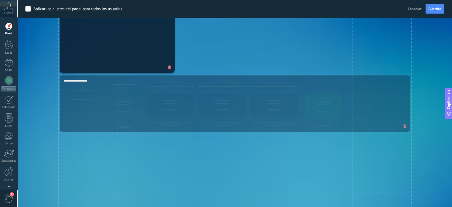
click at [405, 126] on icon at bounding box center [405, 125] width 3 height 3
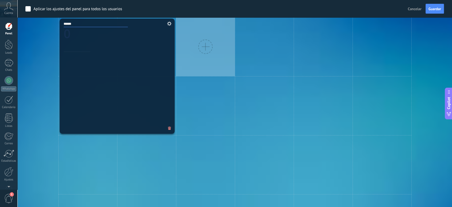
scroll to position [252, 0]
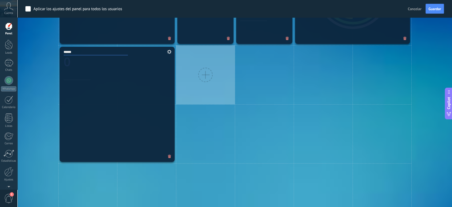
click at [212, 70] on div at bounding box center [205, 74] width 59 height 59
click at [206, 100] on div at bounding box center [205, 74] width 59 height 59
click at [208, 81] on div at bounding box center [205, 74] width 59 height 59
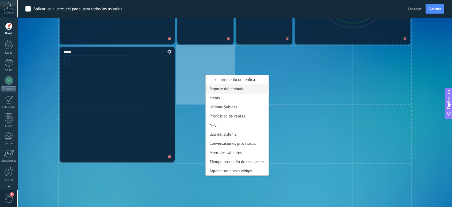
click at [256, 88] on div "Reporte del embudo" at bounding box center [237, 88] width 63 height 9
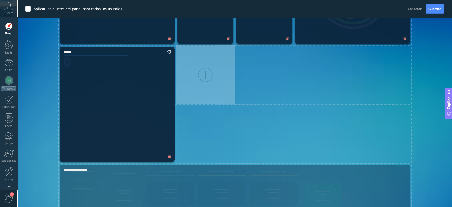
click at [194, 75] on div at bounding box center [205, 74] width 59 height 59
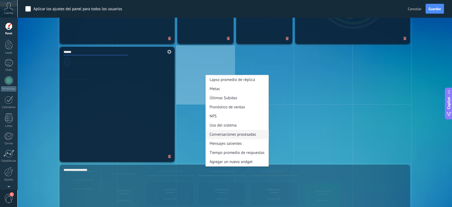
click at [249, 133] on div "Conversaciones procesadas" at bounding box center [237, 134] width 63 height 9
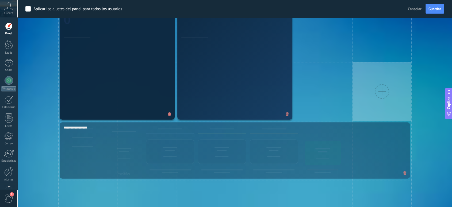
scroll to position [312, 0]
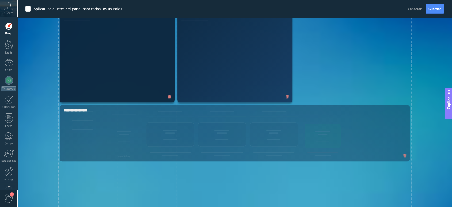
click at [403, 156] on span at bounding box center [405, 155] width 9 height 9
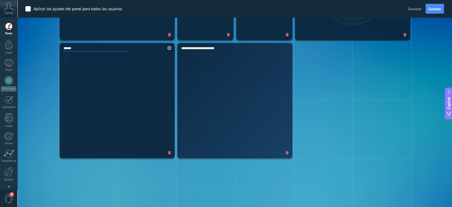
scroll to position [223, 0]
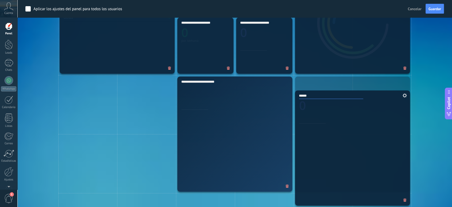
drag, startPoint x: 98, startPoint y: 88, endPoint x: 339, endPoint y: 101, distance: 241.3
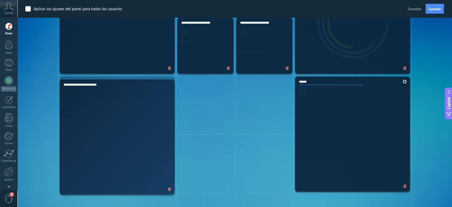
drag, startPoint x: 220, startPoint y: 97, endPoint x: 122, endPoint y: 98, distance: 98.2
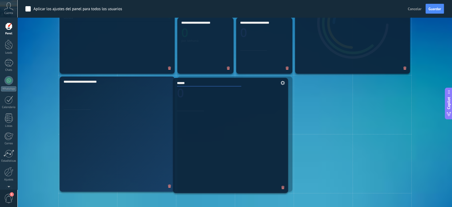
drag, startPoint x: 320, startPoint y: 114, endPoint x: 207, endPoint y: 118, distance: 112.7
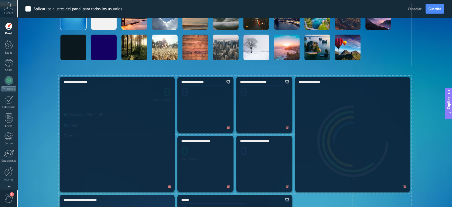
scroll to position [104, 0]
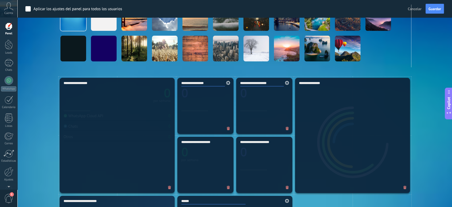
click at [226, 128] on span at bounding box center [228, 128] width 9 height 9
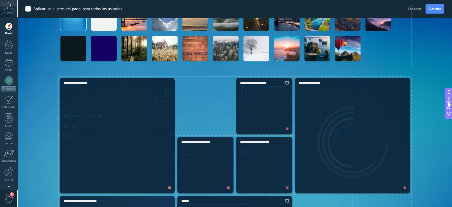
click at [288, 129] on icon at bounding box center [287, 128] width 3 height 3
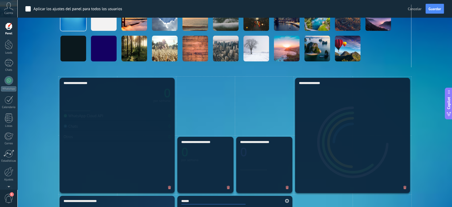
click at [227, 187] on icon at bounding box center [228, 186] width 3 height 3
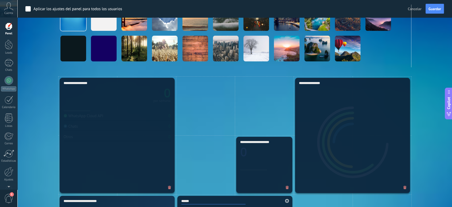
click at [286, 186] on icon at bounding box center [287, 186] width 3 height 3
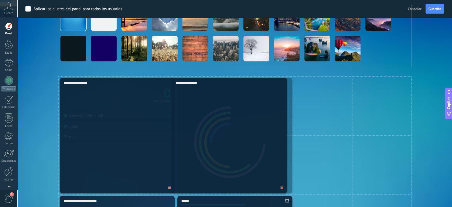
drag, startPoint x: 317, startPoint y: 104, endPoint x: 194, endPoint y: 100, distance: 123.2
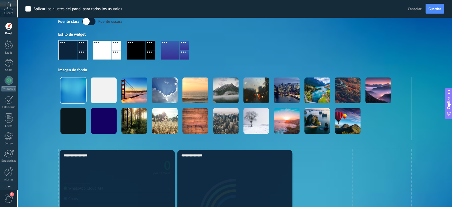
scroll to position [0, 0]
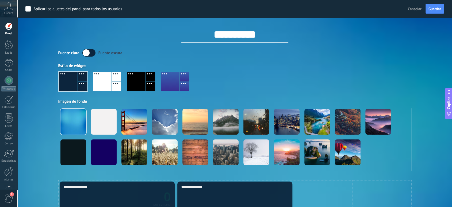
click at [227, 27] on input "**********" at bounding box center [234, 34] width 107 height 16
type input "**********"
click at [113, 82] on div at bounding box center [116, 86] width 9 height 9
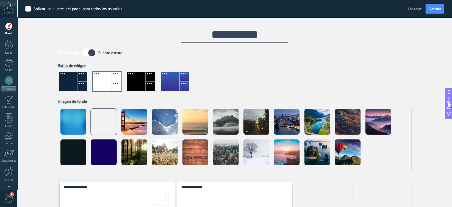
click at [77, 79] on div at bounding box center [68, 81] width 18 height 19
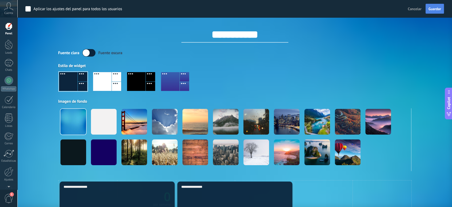
click at [435, 6] on div "Aplicar los ajustes del panel para todos los usuarios Cancelar Guardar" at bounding box center [234, 8] width 435 height 17
click at [435, 10] on span "Guardar" at bounding box center [435, 9] width 13 height 4
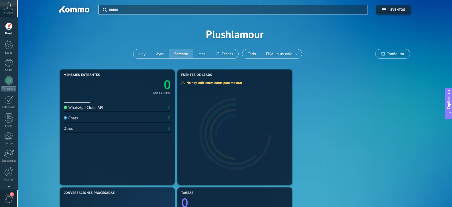
click at [397, 55] on span "Configurar" at bounding box center [396, 54] width 18 height 5
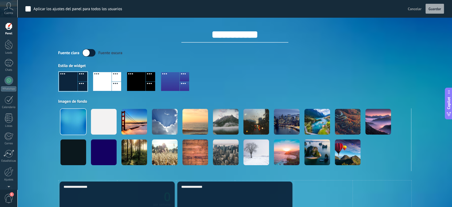
click at [87, 8] on div "Aplicar los ajustes del panel para todos los usuarios" at bounding box center [77, 8] width 89 height 5
click at [427, 10] on button "Guardar" at bounding box center [435, 9] width 18 height 10
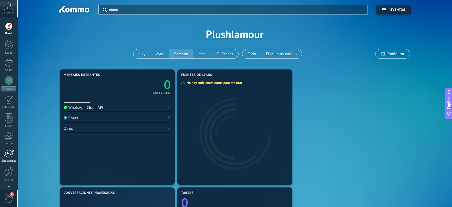
click at [13, 159] on div "Estadísticas" at bounding box center [9, 160] width 16 height 3
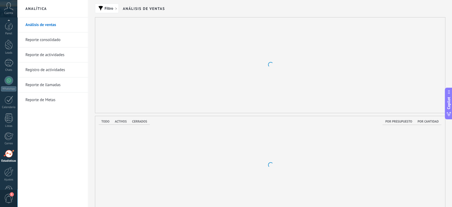
scroll to position [16, 0]
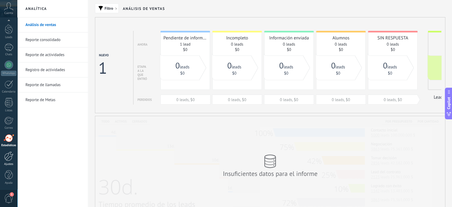
click at [1, 155] on link "Ajustes" at bounding box center [8, 158] width 17 height 14
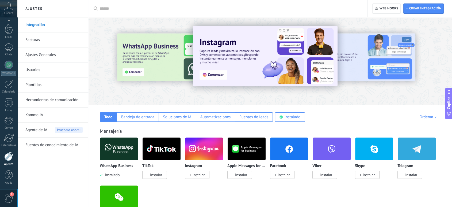
click at [69, 53] on link "Ajustes Generales" at bounding box center [53, 54] width 57 height 15
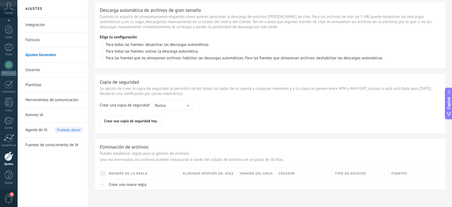
scroll to position [388, 0]
click at [50, 69] on link "Usuarios" at bounding box center [53, 69] width 57 height 15
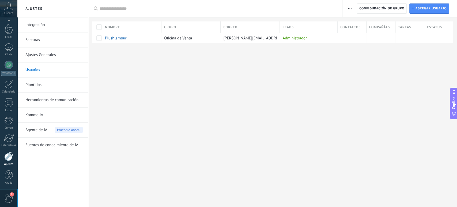
click at [47, 83] on link "Plantillas" at bounding box center [53, 84] width 57 height 15
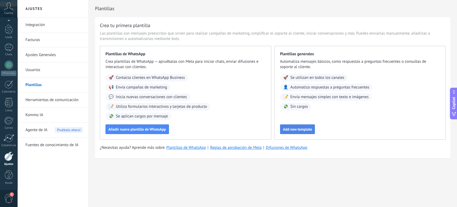
click at [301, 128] on span "Add new template" at bounding box center [297, 129] width 29 height 4
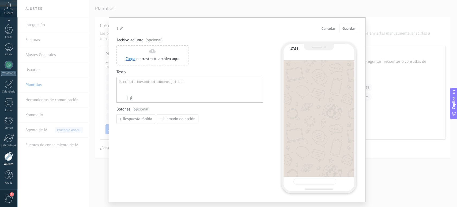
type input "**********"
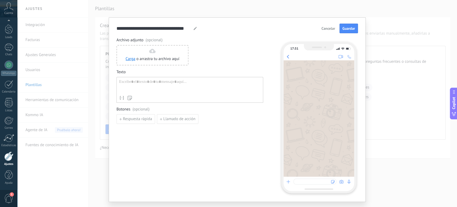
click at [175, 85] on div at bounding box center [189, 86] width 141 height 14
click at [331, 30] on span "Cancelar" at bounding box center [328, 28] width 14 height 4
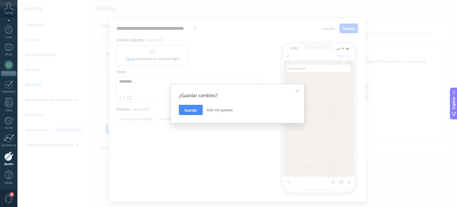
click at [231, 111] on span "Salir sin guardar" at bounding box center [220, 109] width 26 height 5
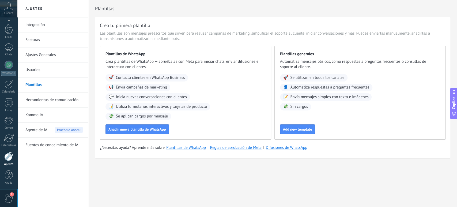
click at [71, 99] on link "Herramientas de comunicación" at bounding box center [53, 99] width 57 height 15
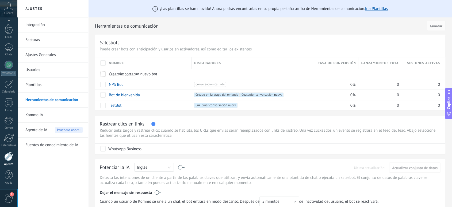
click at [71, 120] on link "Kommo IA" at bounding box center [53, 114] width 57 height 15
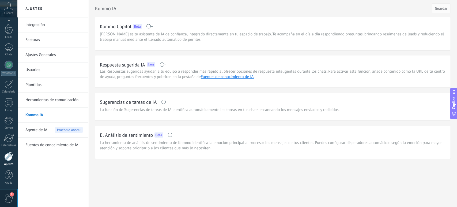
click at [55, 24] on link "Integración" at bounding box center [53, 24] width 57 height 15
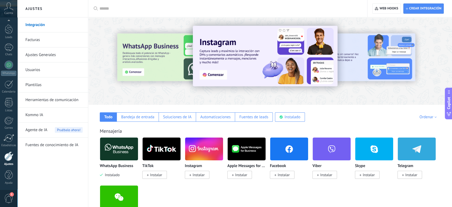
click at [65, 40] on link "Facturas" at bounding box center [53, 39] width 57 height 15
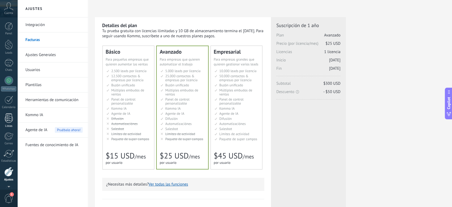
scroll to position [16, 0]
click at [10, 67] on div at bounding box center [9, 64] width 9 height 9
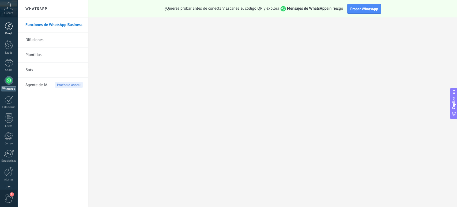
click at [0, 31] on link "Panel" at bounding box center [8, 28] width 17 height 13
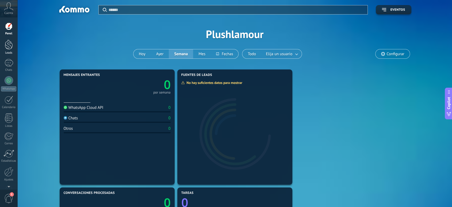
click at [7, 47] on div at bounding box center [9, 45] width 8 height 10
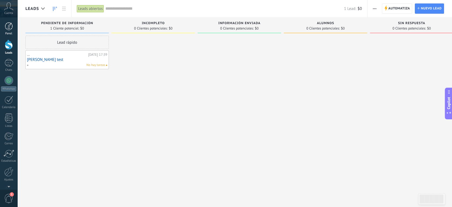
click at [13, 32] on div "Panel" at bounding box center [9, 33] width 16 height 3
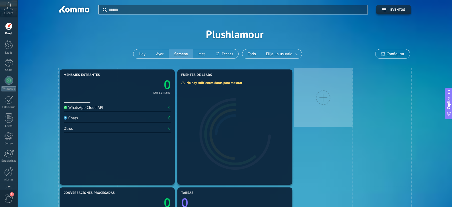
scroll to position [59, 0]
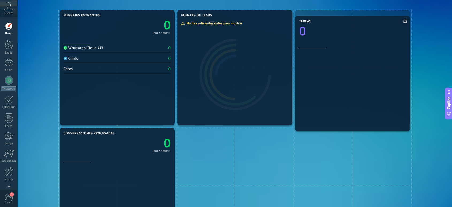
drag, startPoint x: 261, startPoint y: 146, endPoint x: 383, endPoint y: 35, distance: 165.6
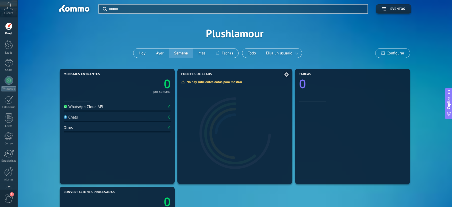
scroll to position [0, 0]
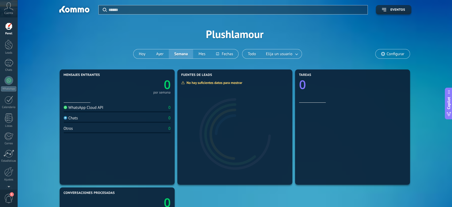
click at [385, 7] on button "Eventos" at bounding box center [393, 9] width 35 height 9
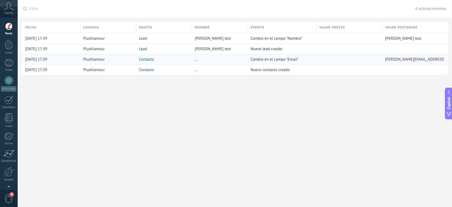
click at [97, 62] on div "Plushlamour" at bounding box center [107, 59] width 53 height 10
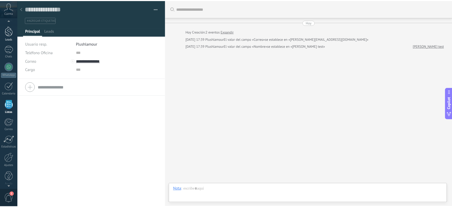
scroll to position [8, 0]
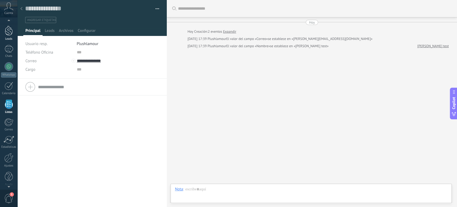
click at [0, 34] on link "Leads" at bounding box center [8, 33] width 17 height 15
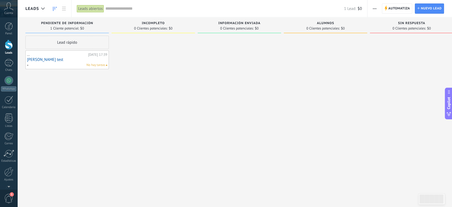
drag, startPoint x: 223, startPoint y: 94, endPoint x: 292, endPoint y: 100, distance: 69.0
click at [292, 100] on div "Leads Entrantes Solicitudes: 0 0 0 0 0 0 0 0 0 Pendiente de información 1 Clien…" at bounding box center [243, 94] width 436 height 155
click at [101, 59] on link "Damian test" at bounding box center [67, 59] width 80 height 5
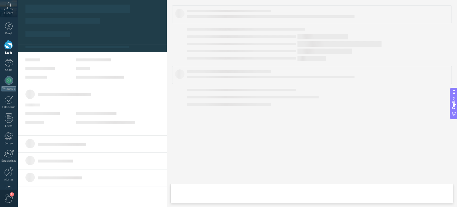
type textarea "**********"
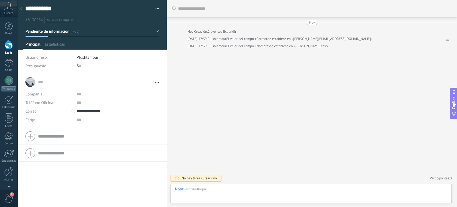
scroll to position [8, 0]
click at [156, 11] on button "button" at bounding box center [155, 9] width 8 height 8
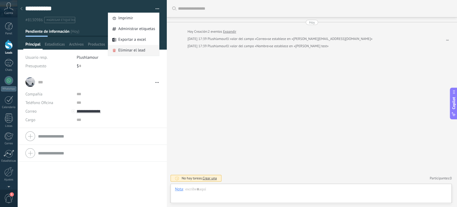
click at [144, 54] on div "Eliminar el lead" at bounding box center [133, 50] width 51 height 11
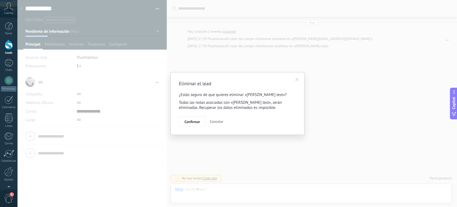
click at [214, 123] on span "Cancelar" at bounding box center [217, 121] width 14 height 5
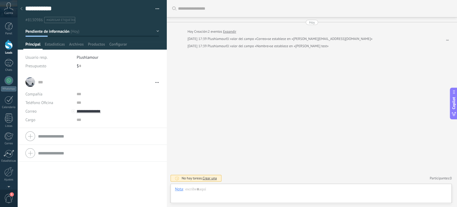
click at [64, 137] on form "Compañía Teléfono Oficina Ofic. directo Celular Fax Casa Otro Teléfono Oficina …" at bounding box center [91, 135] width 133 height 13
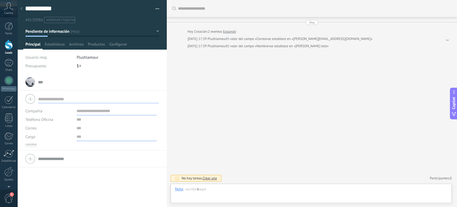
click at [85, 132] on input "text" at bounding box center [117, 136] width 80 height 9
click at [86, 128] on input "text" at bounding box center [117, 128] width 80 height 9
click at [101, 85] on input "text" at bounding box center [98, 81] width 121 height 5
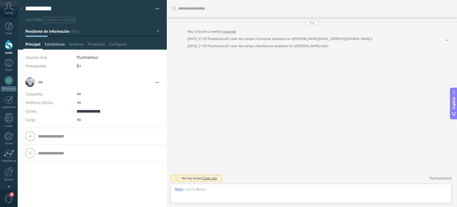
click at [64, 45] on span "Estadísticas" at bounding box center [55, 46] width 20 height 8
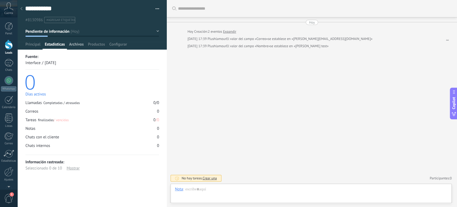
click at [74, 47] on span "Archivos" at bounding box center [76, 46] width 14 height 8
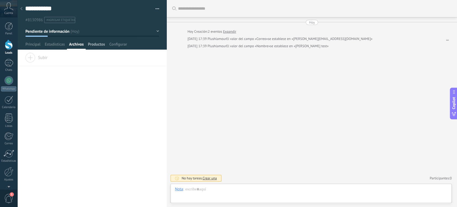
click at [97, 47] on span "Productos" at bounding box center [96, 46] width 17 height 8
click at [119, 46] on span "Configurar" at bounding box center [118, 46] width 18 height 8
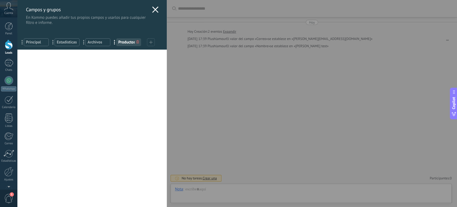
click at [155, 11] on use at bounding box center [155, 9] width 6 height 6
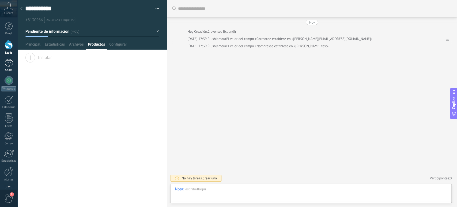
click at [0, 63] on link "Chats" at bounding box center [8, 65] width 17 height 13
